Goal: Information Seeking & Learning: Learn about a topic

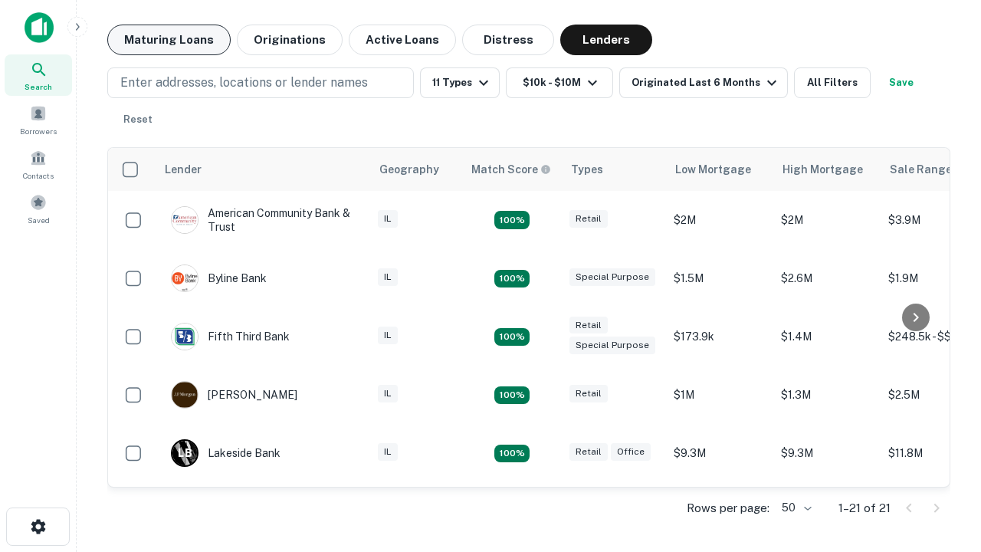
click at [169, 40] on button "Maturing Loans" at bounding box center [168, 40] width 123 height 31
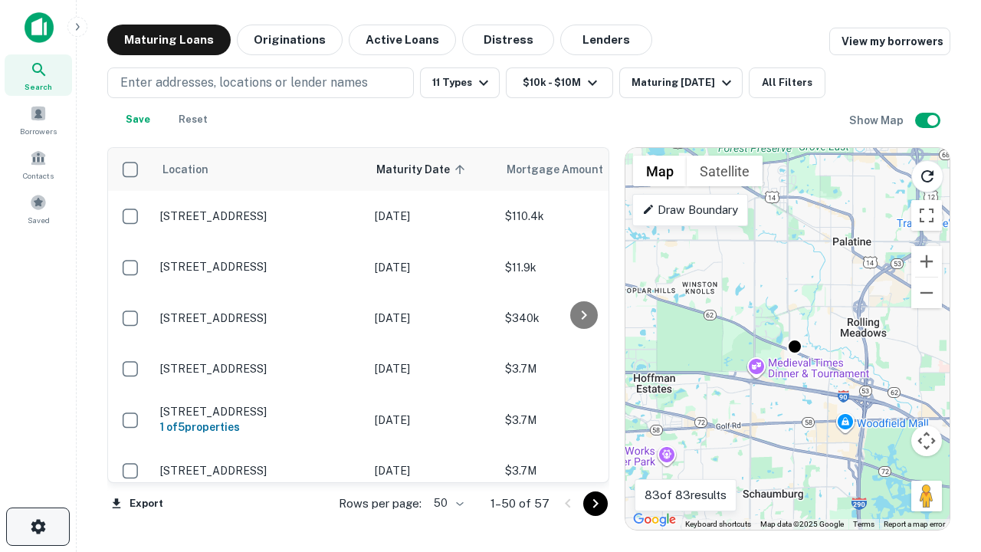
click at [38, 527] on icon "button" at bounding box center [38, 527] width 18 height 18
